Goal: Information Seeking & Learning: Check status

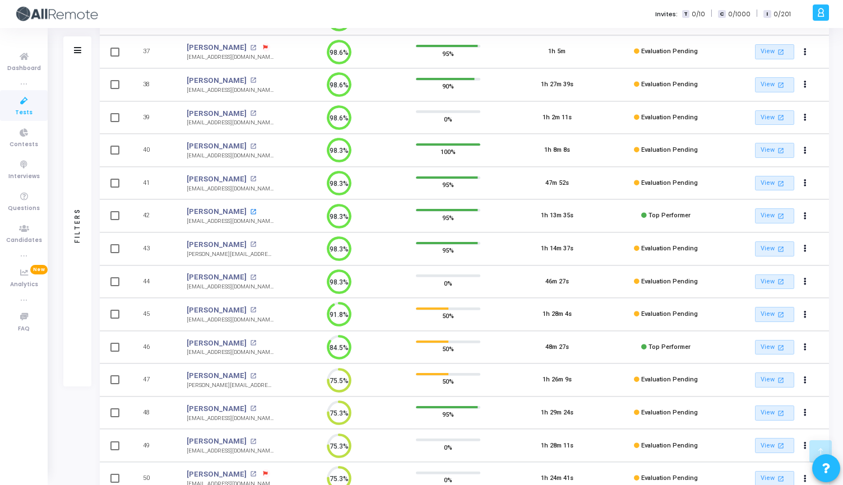
click at [250, 210] on mat-icon "open_in_new" at bounding box center [253, 212] width 6 height 6
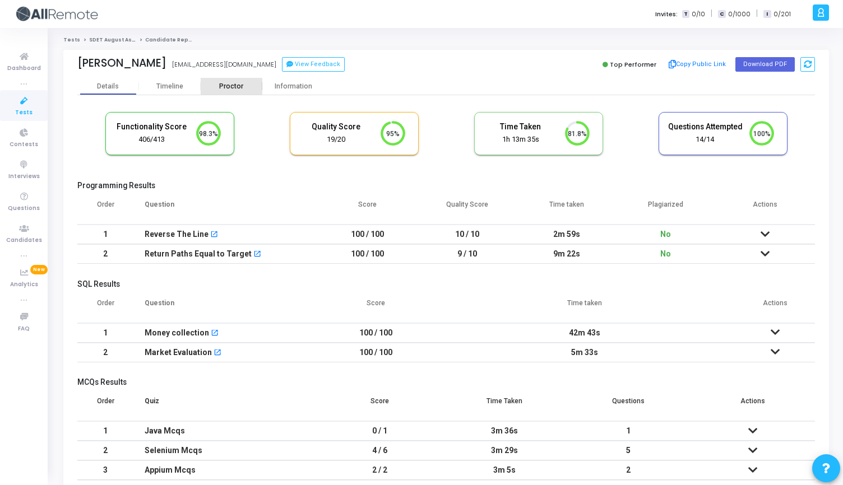
click at [227, 86] on div "Proctor" at bounding box center [232, 86] width 62 height 8
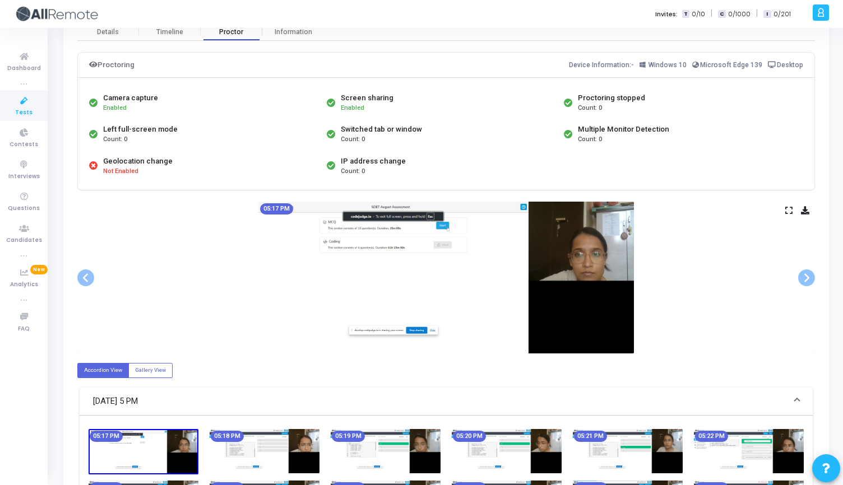
scroll to position [57, 0]
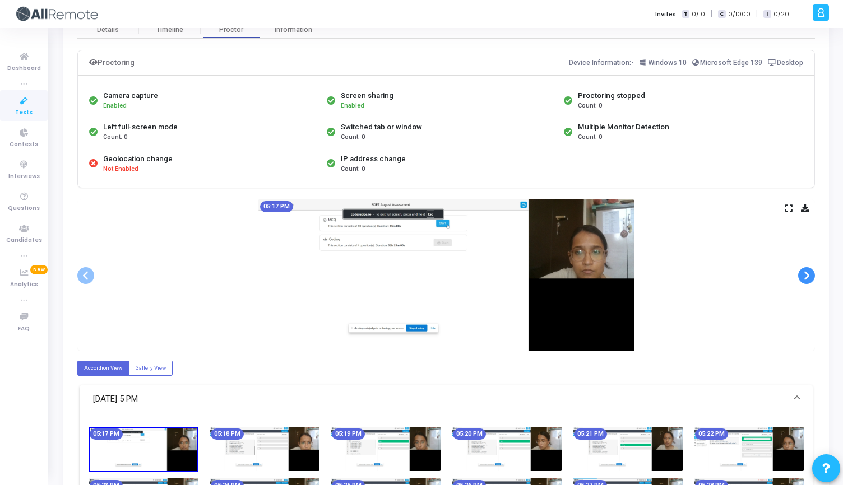
click at [804, 276] on span at bounding box center [806, 275] width 17 height 17
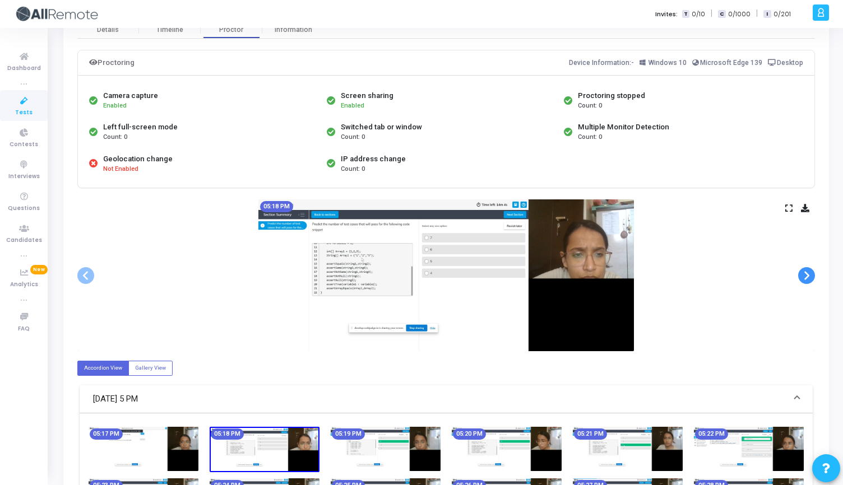
click at [804, 276] on span at bounding box center [806, 275] width 17 height 17
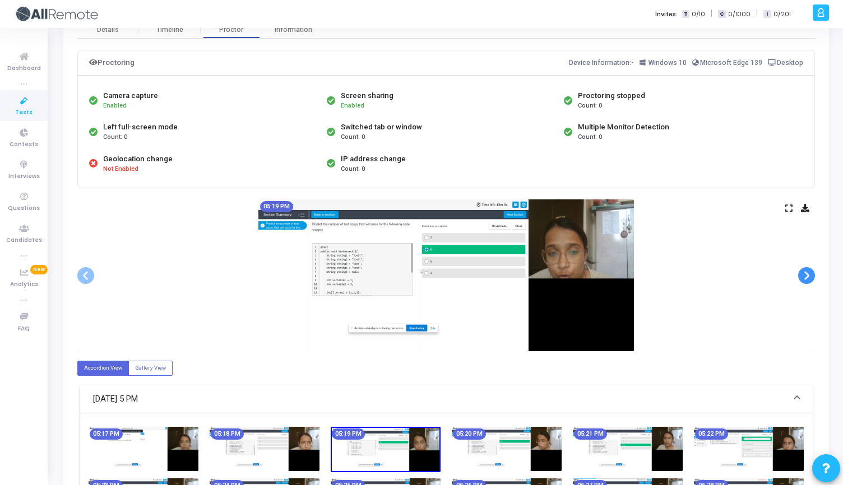
click at [804, 276] on span at bounding box center [806, 275] width 17 height 17
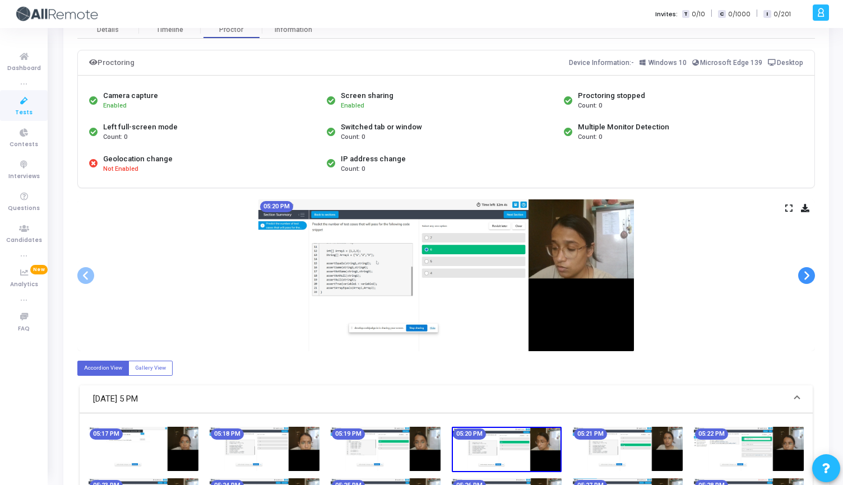
click at [804, 276] on span at bounding box center [806, 275] width 17 height 17
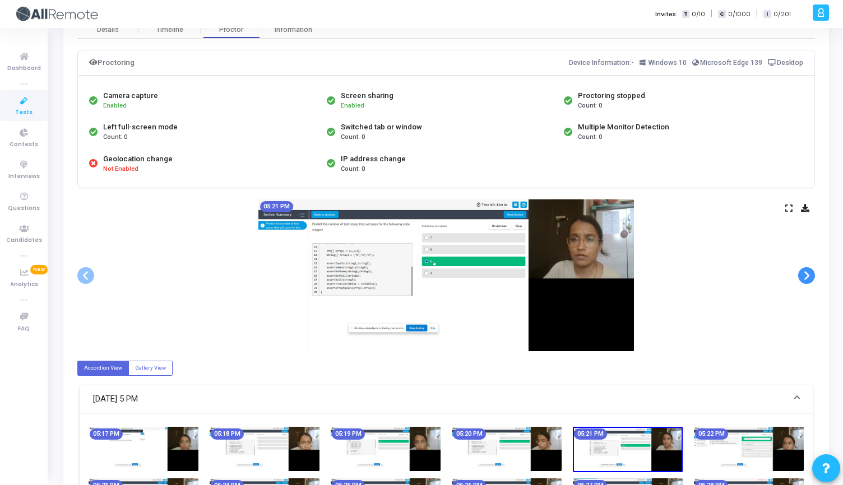
click at [804, 276] on span at bounding box center [806, 275] width 17 height 17
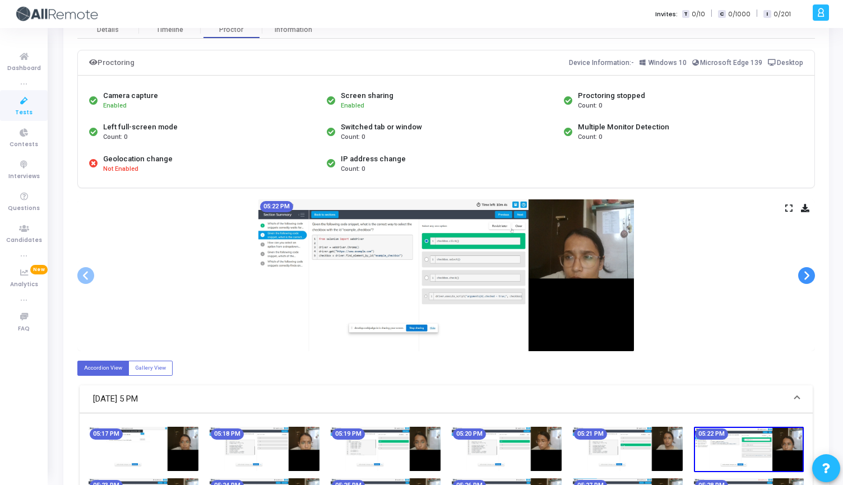
click at [804, 276] on span at bounding box center [806, 275] width 17 height 17
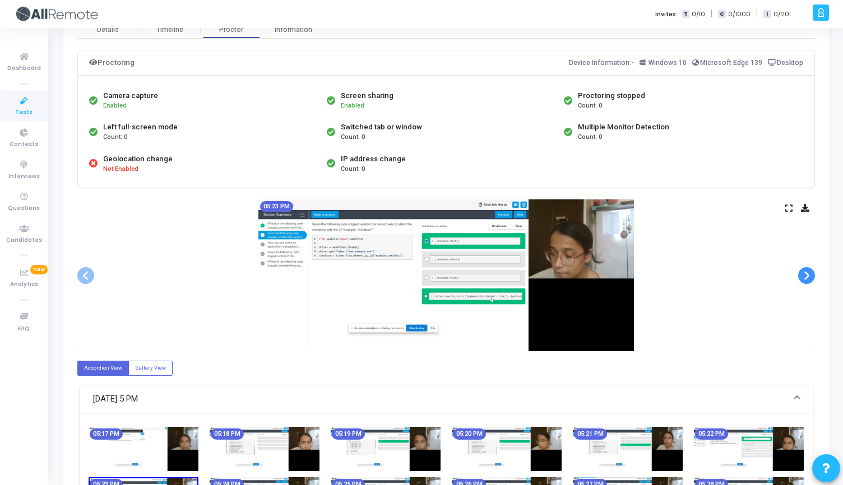
click at [804, 276] on span at bounding box center [806, 275] width 17 height 17
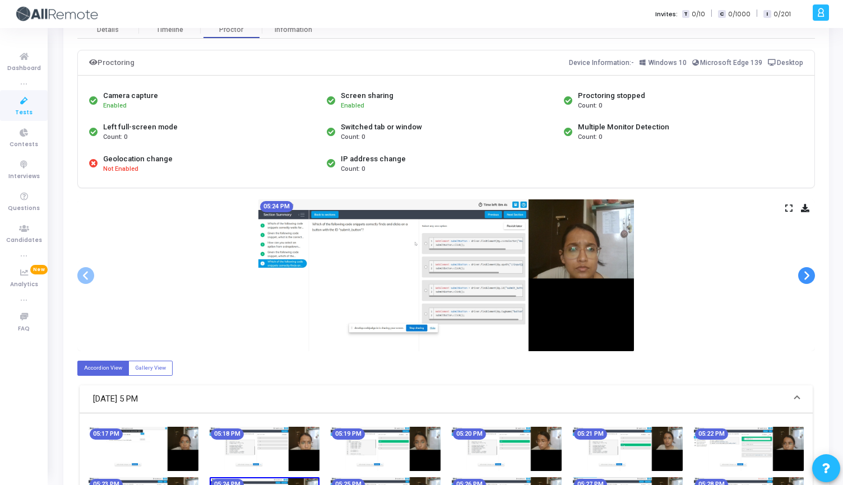
click at [804, 276] on span at bounding box center [806, 275] width 17 height 17
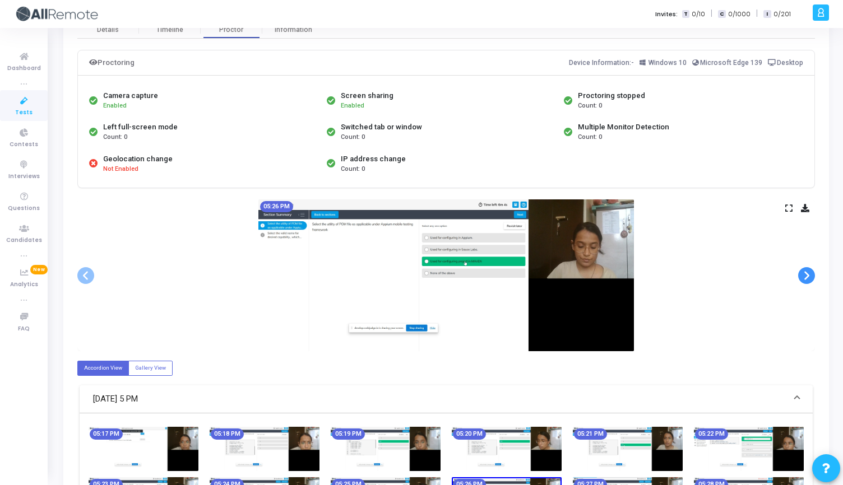
click at [804, 276] on span at bounding box center [806, 275] width 17 height 17
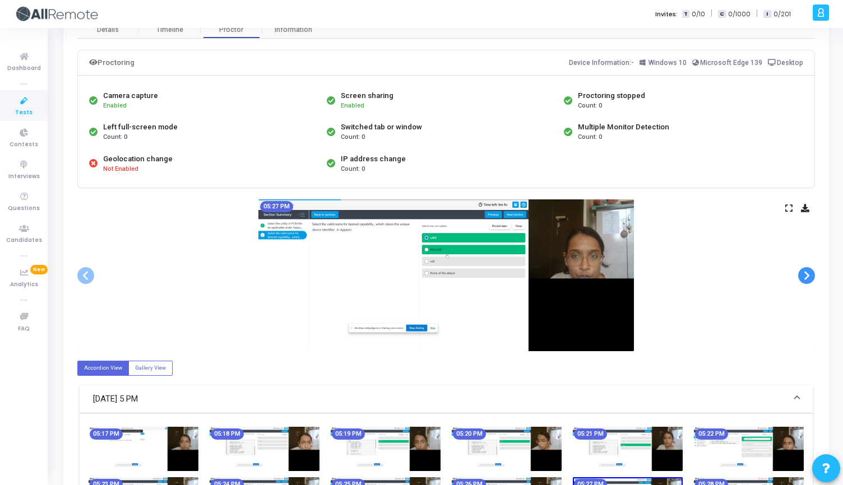
click at [804, 276] on span at bounding box center [806, 275] width 17 height 17
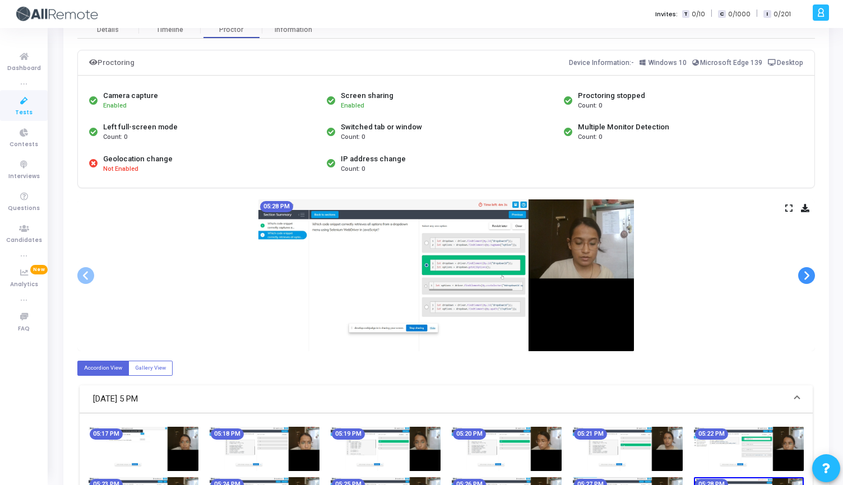
click at [804, 276] on span at bounding box center [806, 275] width 17 height 17
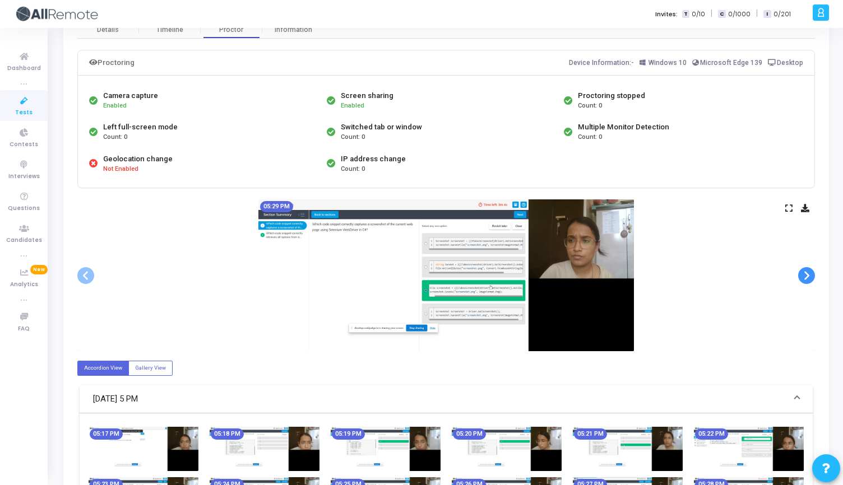
click at [804, 276] on span at bounding box center [806, 275] width 17 height 17
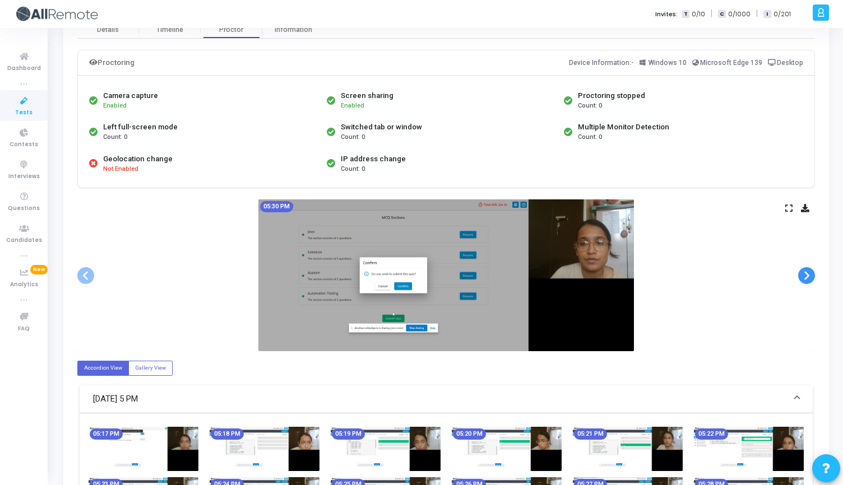
click at [804, 276] on span at bounding box center [806, 275] width 17 height 17
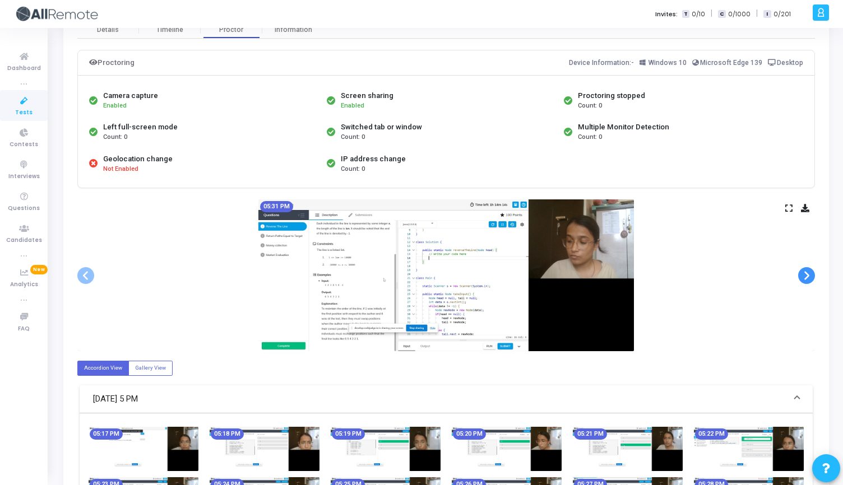
click at [804, 276] on span at bounding box center [806, 275] width 17 height 17
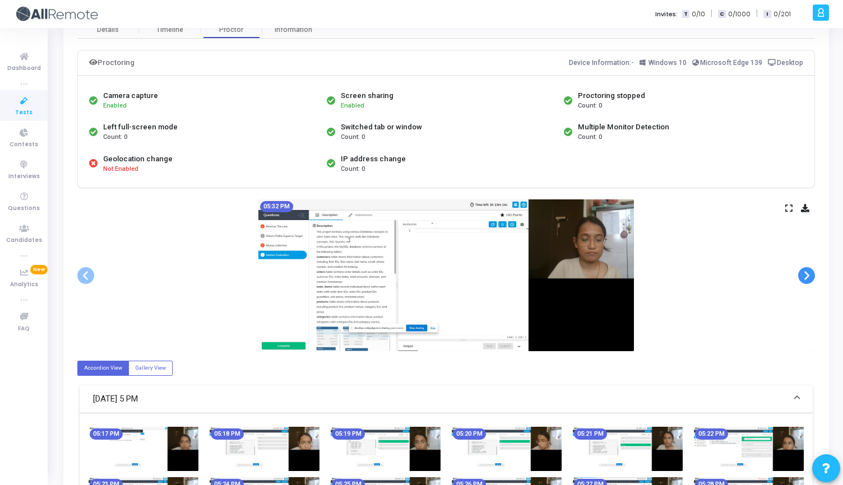
click at [804, 276] on span at bounding box center [806, 275] width 17 height 17
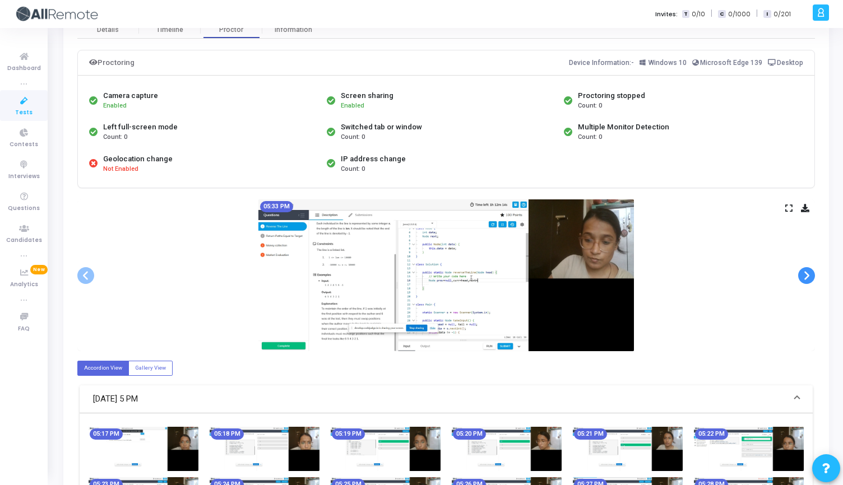
click at [804, 276] on span at bounding box center [806, 275] width 17 height 17
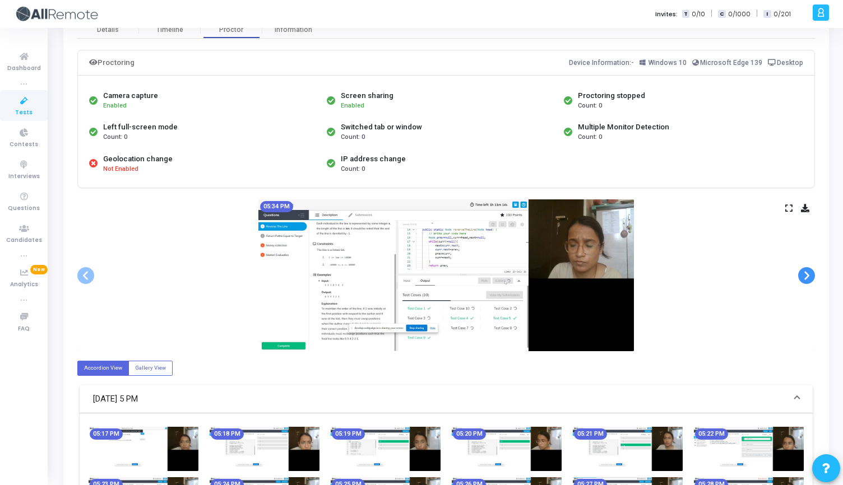
click at [804, 276] on span at bounding box center [806, 275] width 17 height 17
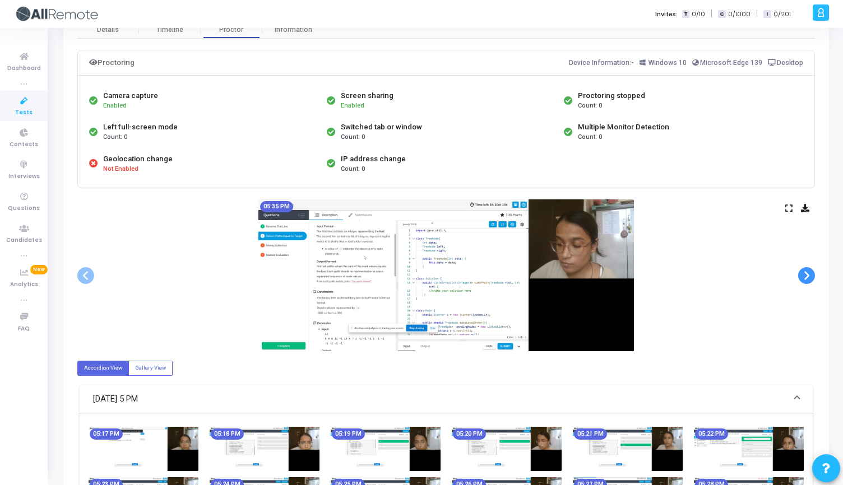
click at [804, 276] on span at bounding box center [806, 275] width 17 height 17
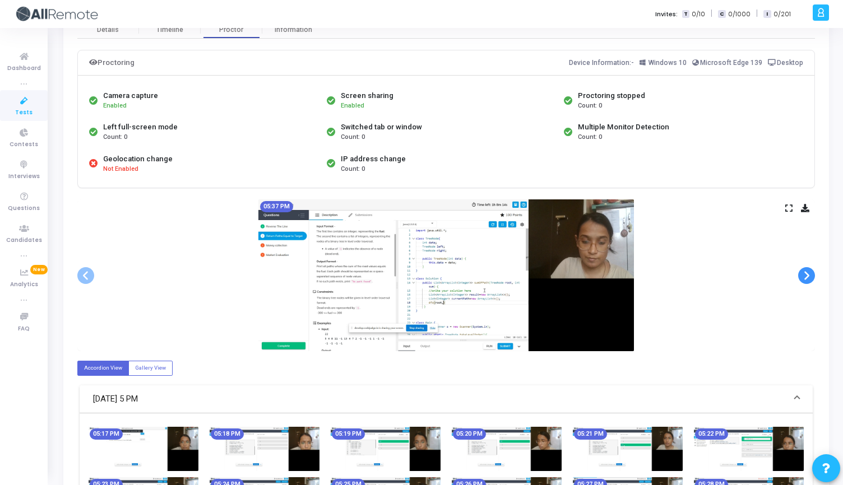
click at [804, 276] on span at bounding box center [806, 275] width 17 height 17
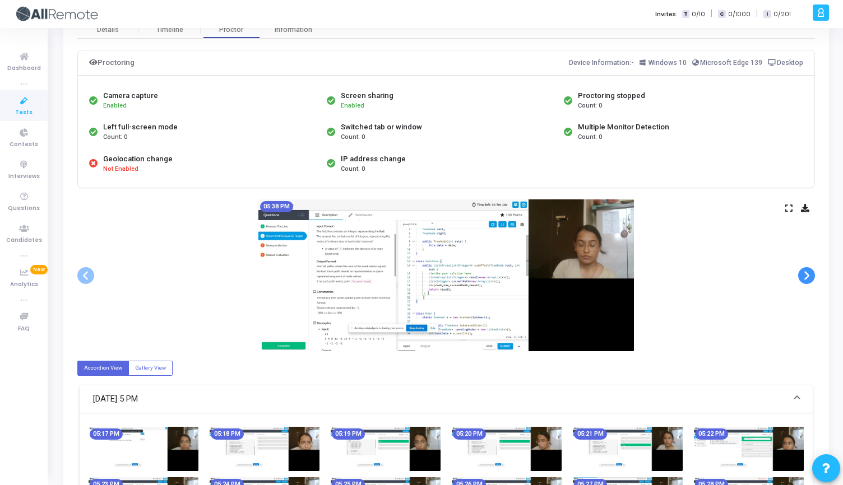
click at [804, 276] on span at bounding box center [806, 275] width 17 height 17
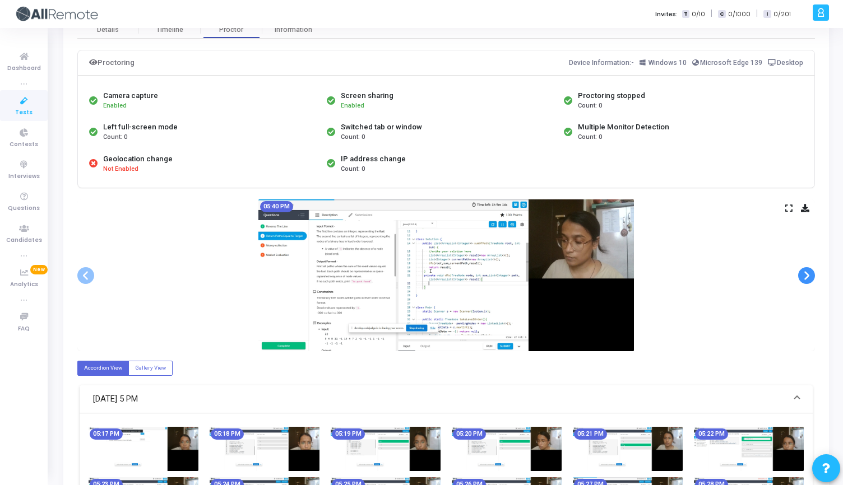
click at [804, 276] on span at bounding box center [806, 275] width 17 height 17
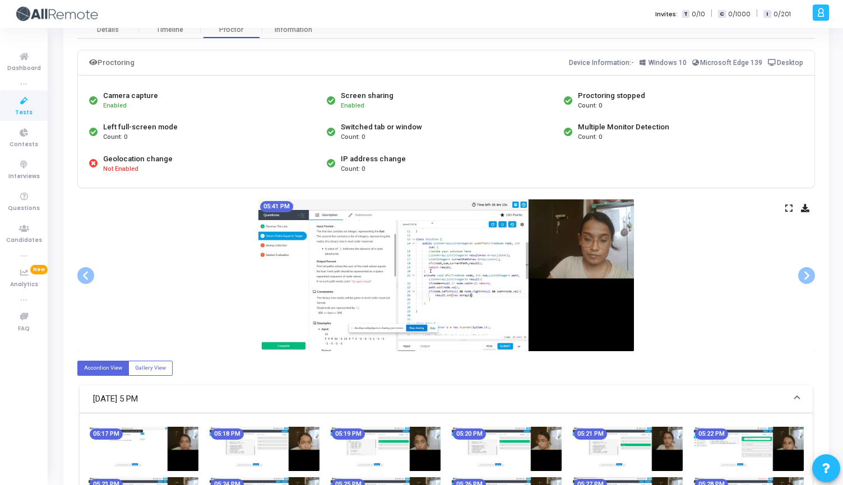
scroll to position [0, 0]
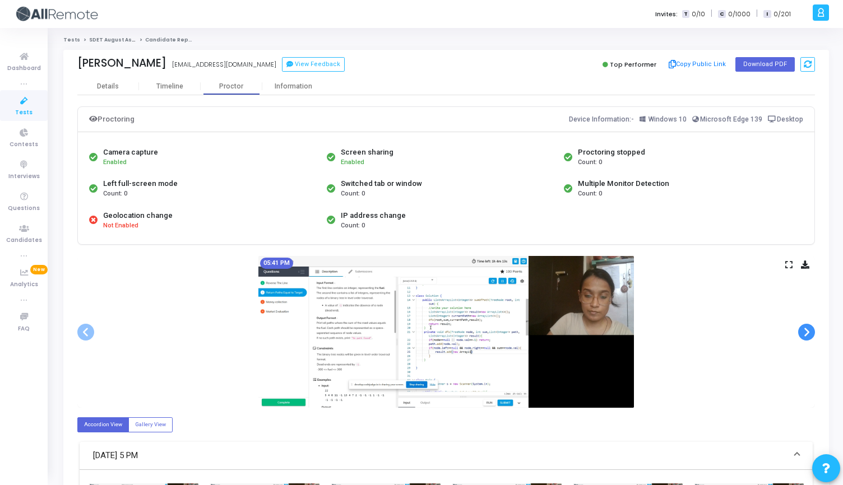
click at [810, 326] on span at bounding box center [806, 332] width 17 height 17
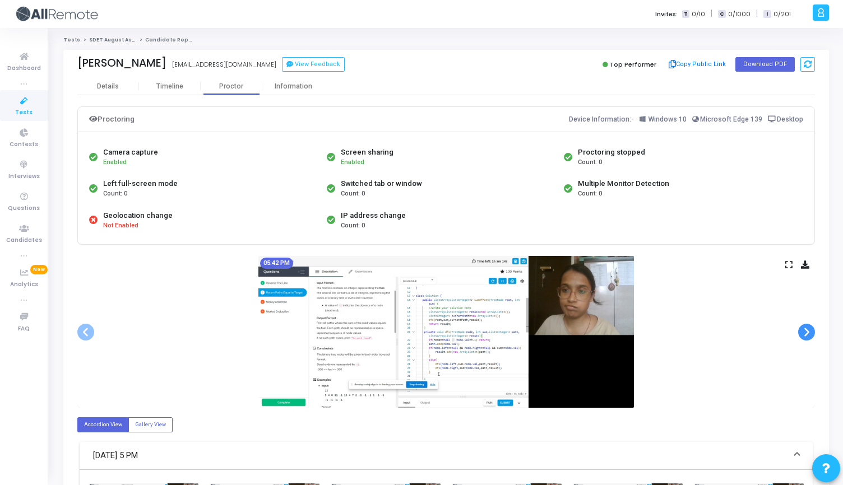
click at [810, 326] on span at bounding box center [806, 332] width 17 height 17
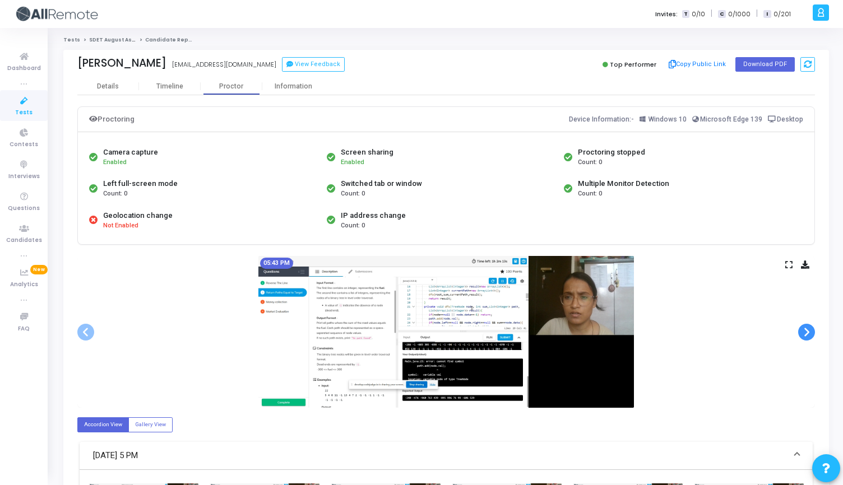
click at [810, 326] on span at bounding box center [806, 332] width 17 height 17
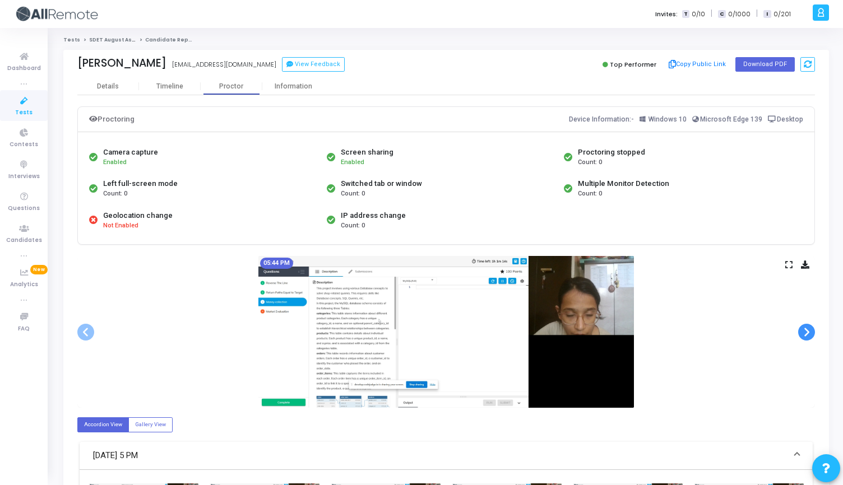
click at [810, 326] on span at bounding box center [806, 332] width 17 height 17
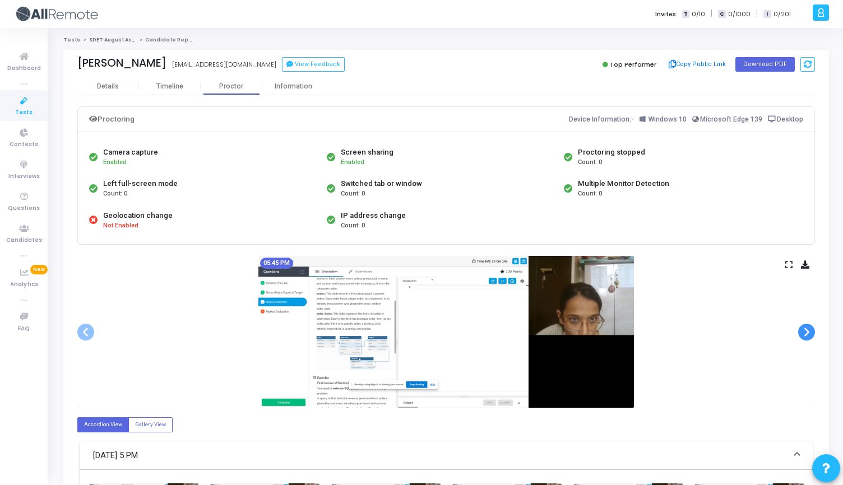
click at [810, 326] on span at bounding box center [806, 332] width 17 height 17
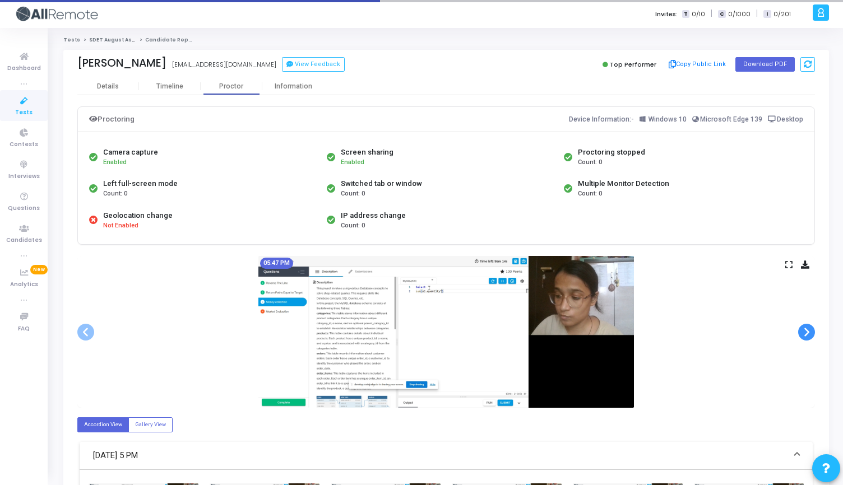
click at [810, 326] on span at bounding box center [806, 332] width 17 height 17
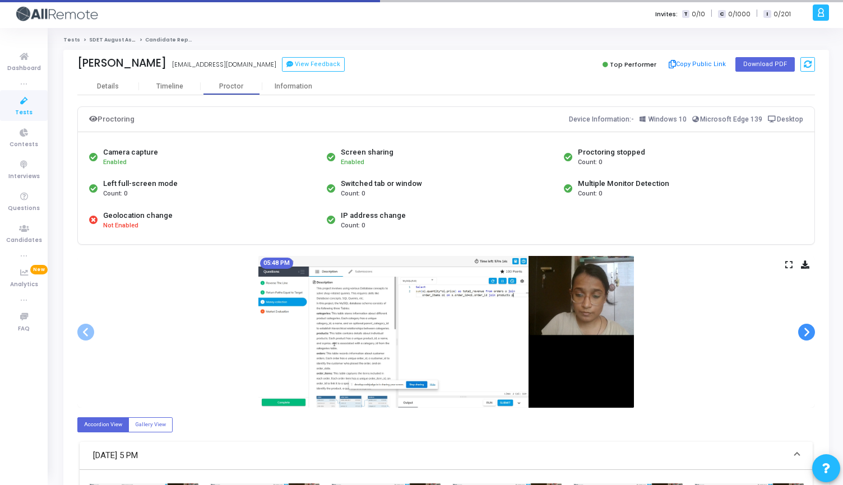
click at [810, 326] on span at bounding box center [806, 332] width 17 height 17
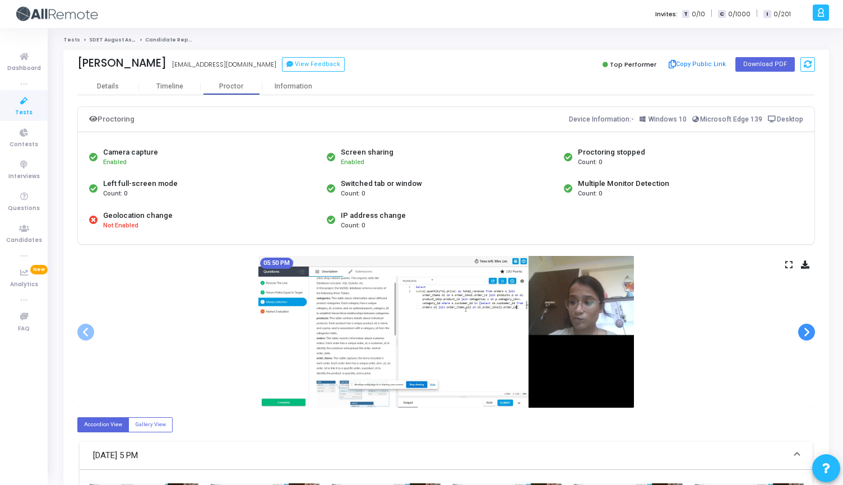
click at [810, 326] on span at bounding box center [806, 332] width 17 height 17
